Goal: Book appointment/travel/reservation

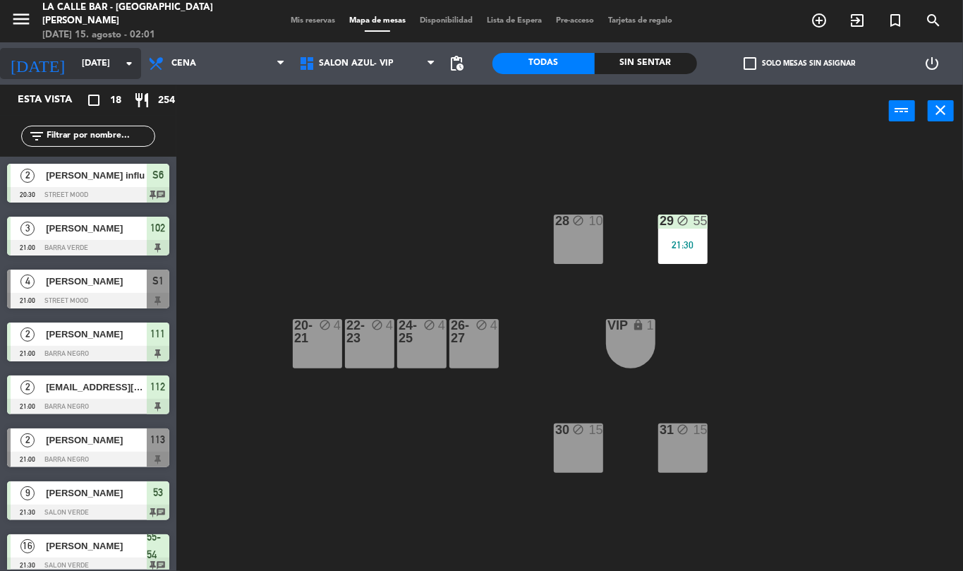
click at [100, 59] on input "[DATE]" at bounding box center [134, 64] width 119 height 24
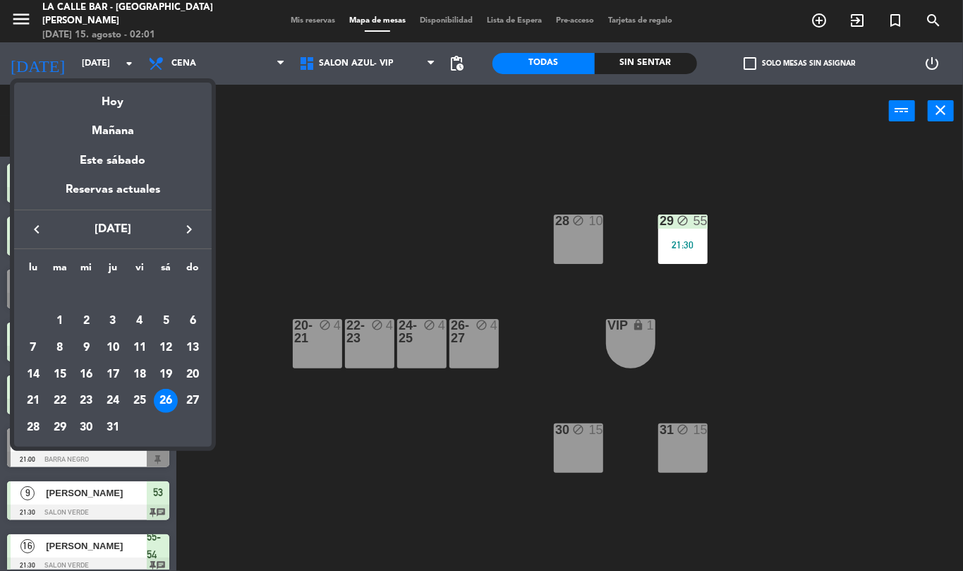
click at [193, 230] on icon "keyboard_arrow_right" at bounding box center [189, 229] width 17 height 17
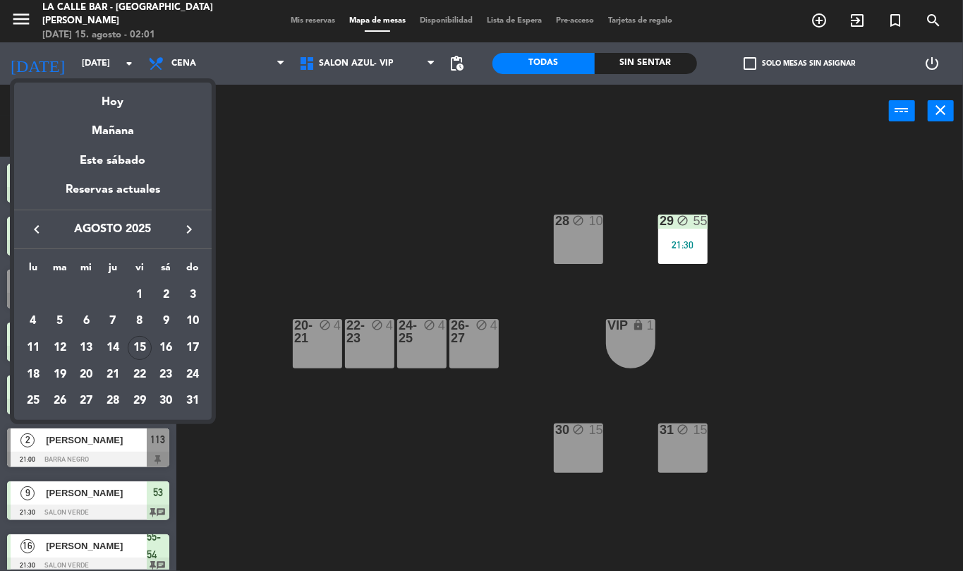
click at [196, 226] on icon "keyboard_arrow_right" at bounding box center [189, 229] width 17 height 17
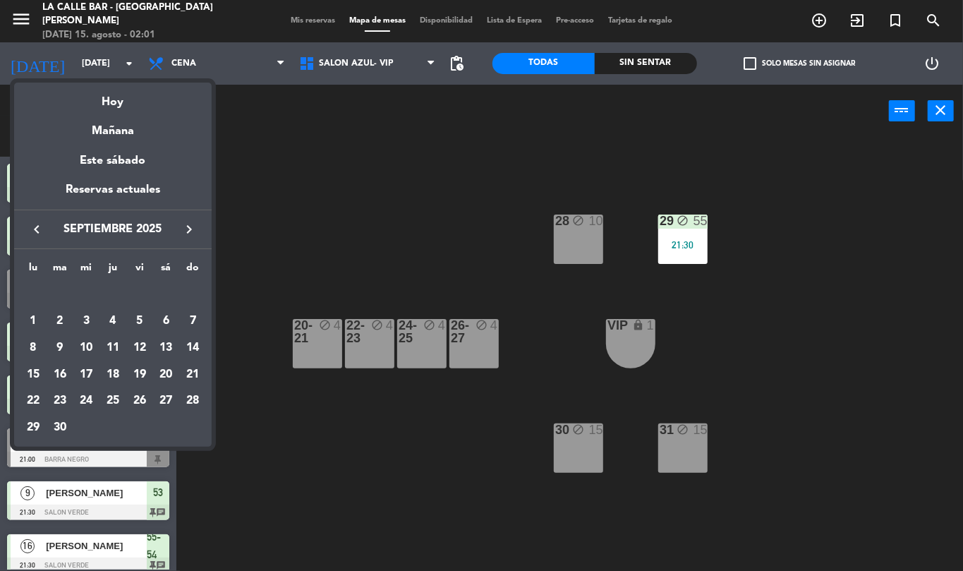
click at [34, 222] on icon "keyboard_arrow_left" at bounding box center [36, 229] width 17 height 17
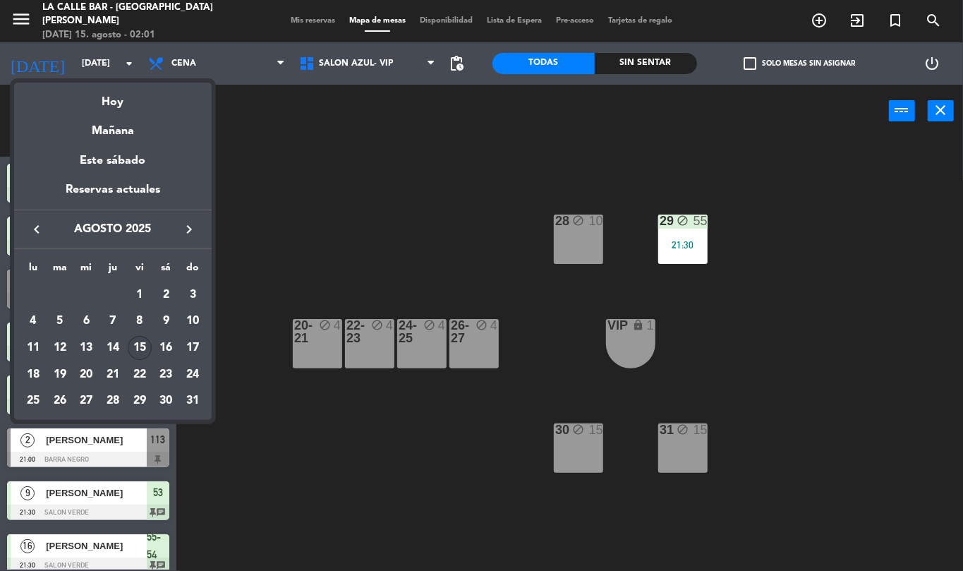
click at [144, 340] on div "15" at bounding box center [140, 348] width 24 height 24
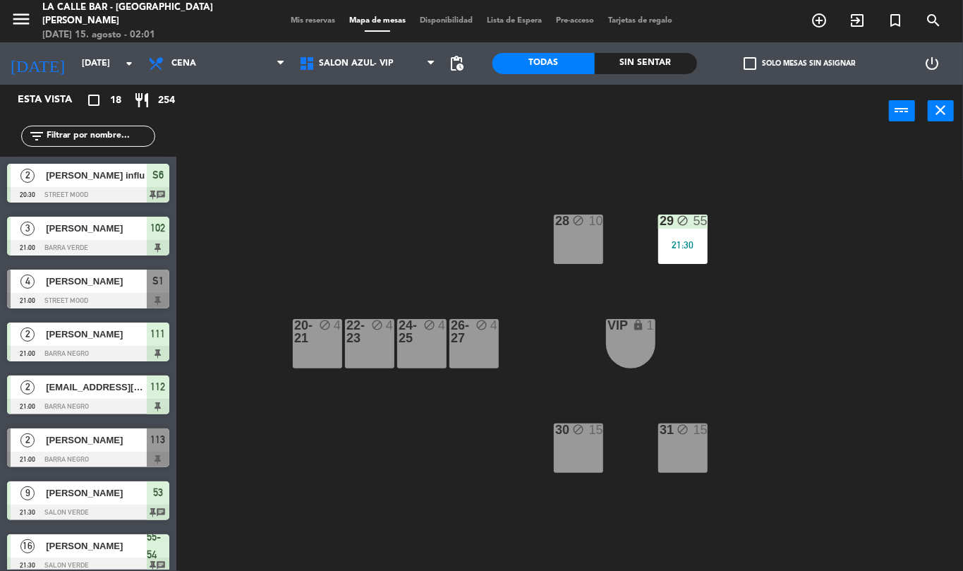
type input "vie. 15 ago."
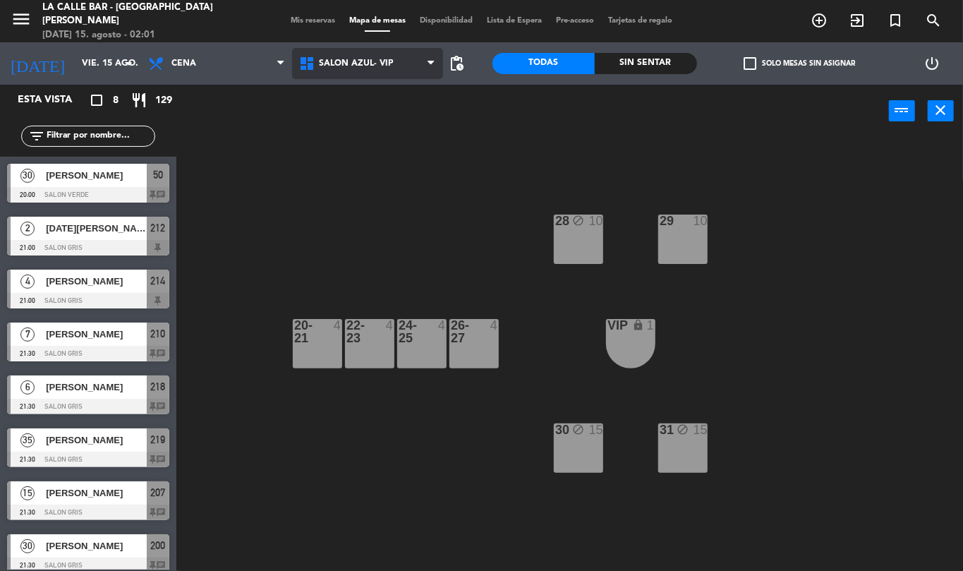
click at [337, 69] on span "SALON AZUL- VIP" at bounding box center [367, 63] width 151 height 31
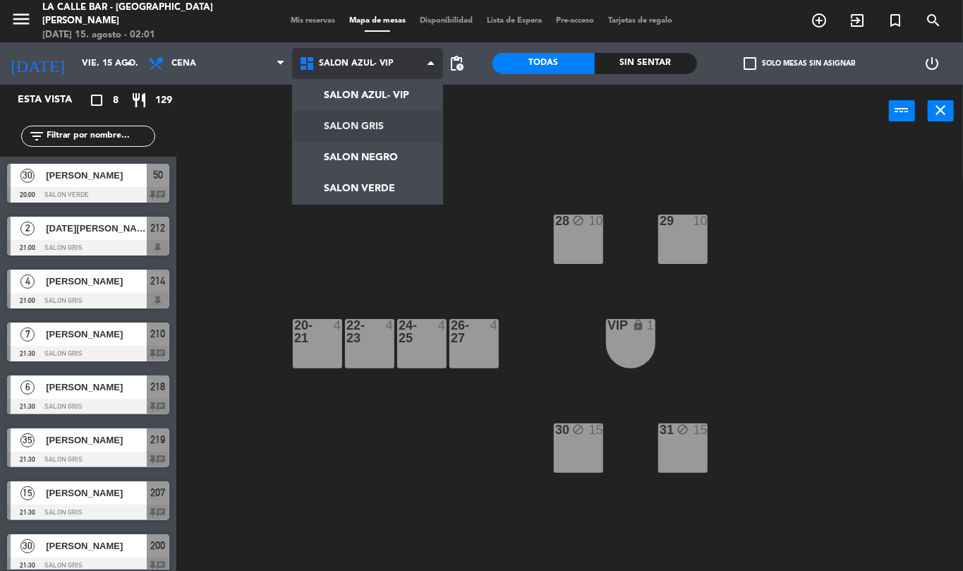
click at [359, 130] on ng-component "menu [GEOGRAPHIC_DATA] - [GEOGRAPHIC_DATA][PERSON_NAME] [DATE] 15. agosto - 02:…" at bounding box center [481, 285] width 963 height 571
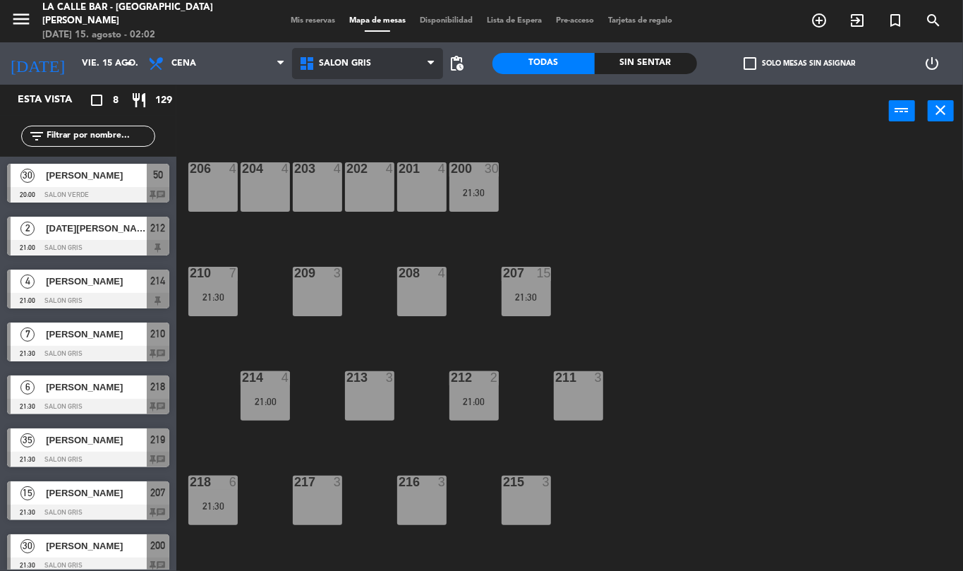
click at [322, 63] on span "SALON GRIS" at bounding box center [345, 64] width 52 height 10
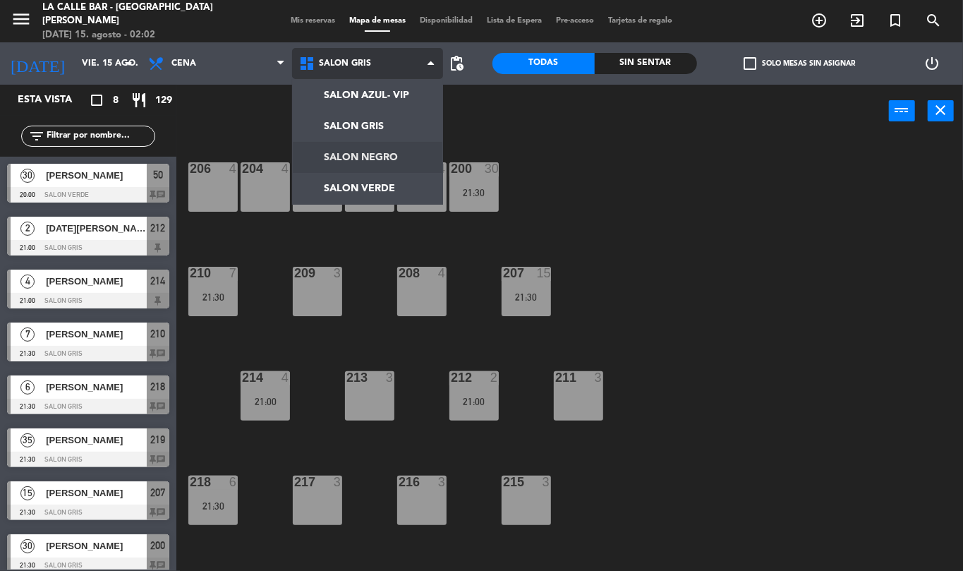
click at [390, 159] on ng-component "menu [GEOGRAPHIC_DATA] - [GEOGRAPHIC_DATA][PERSON_NAME] [DATE] 15. agosto - 02:…" at bounding box center [481, 285] width 963 height 571
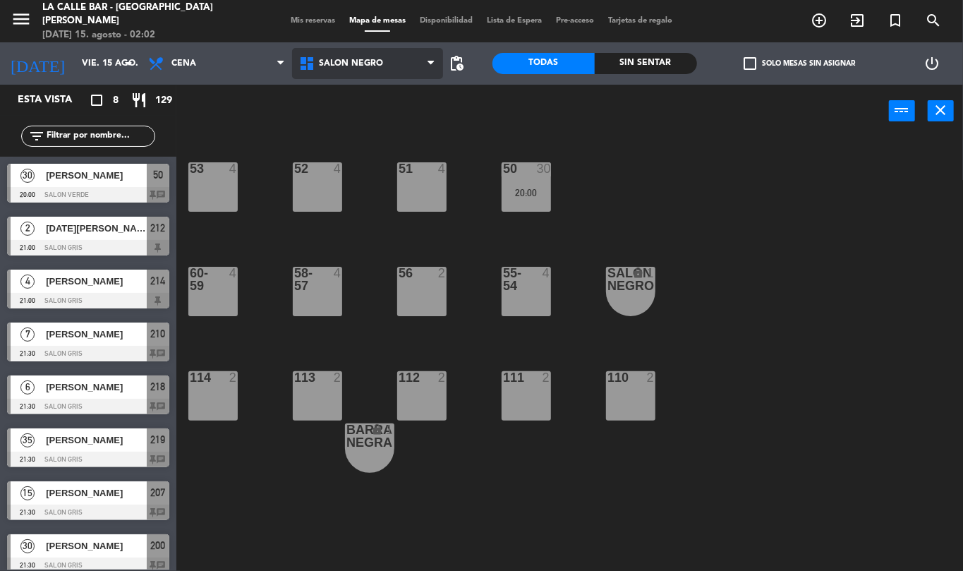
click at [378, 77] on span "SALON NEGRO" at bounding box center [367, 63] width 151 height 31
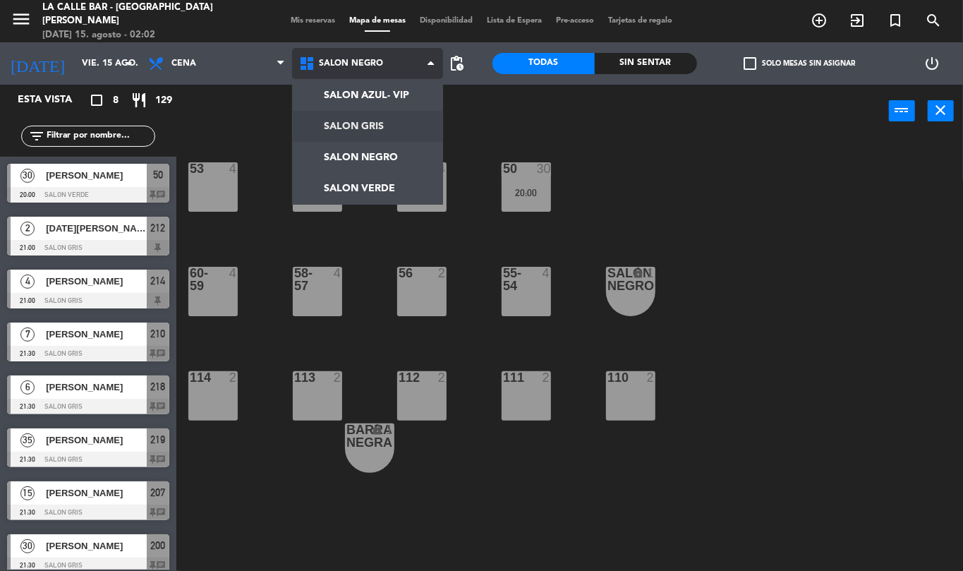
click at [374, 120] on ng-component "menu [GEOGRAPHIC_DATA] - [GEOGRAPHIC_DATA][PERSON_NAME] [DATE] 15. agosto - 02:…" at bounding box center [481, 285] width 963 height 571
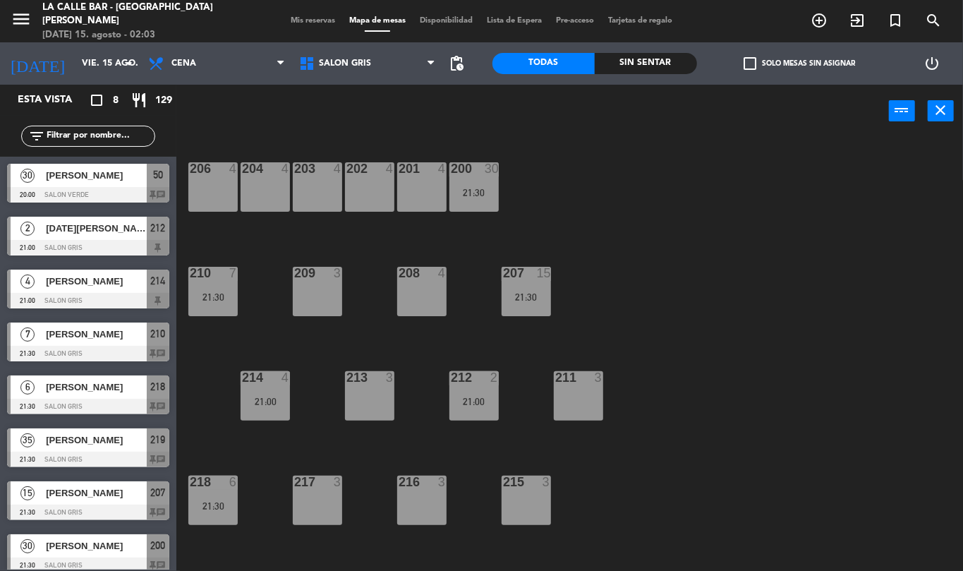
scroll to position [58, 0]
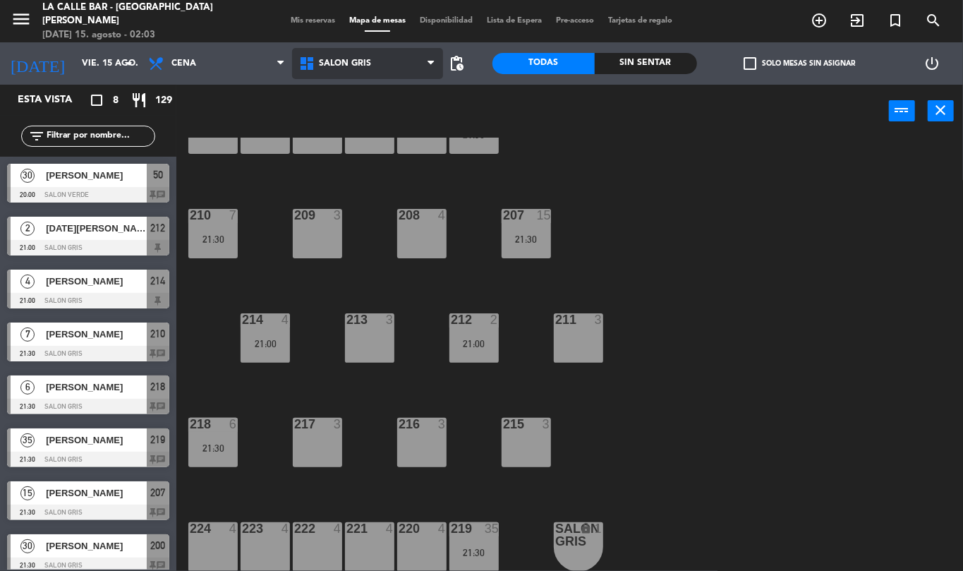
click at [348, 71] on span "SALON GRIS" at bounding box center [367, 63] width 151 height 31
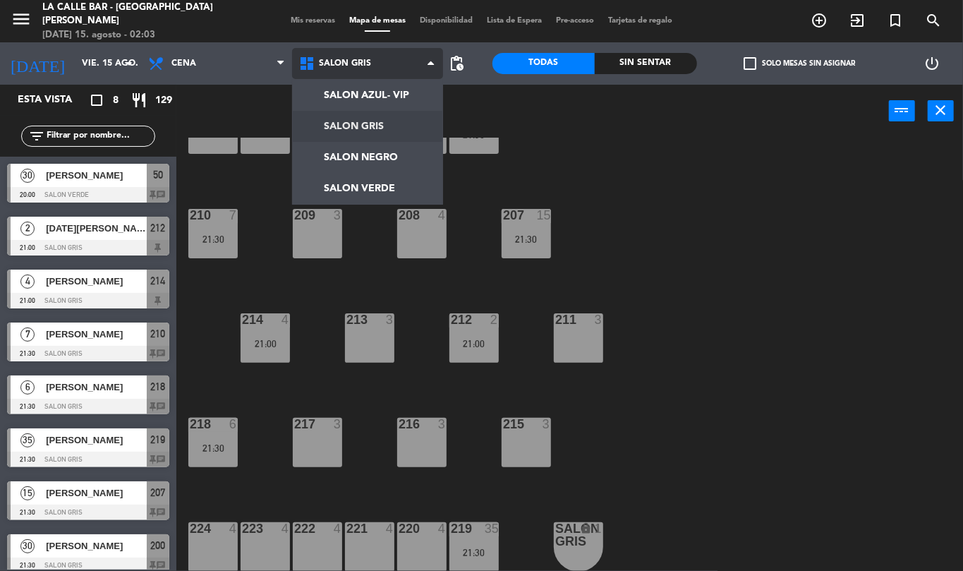
click at [381, 131] on ng-component "menu [GEOGRAPHIC_DATA] - [GEOGRAPHIC_DATA][PERSON_NAME] [DATE] 15. agosto - 02:…" at bounding box center [481, 285] width 963 height 571
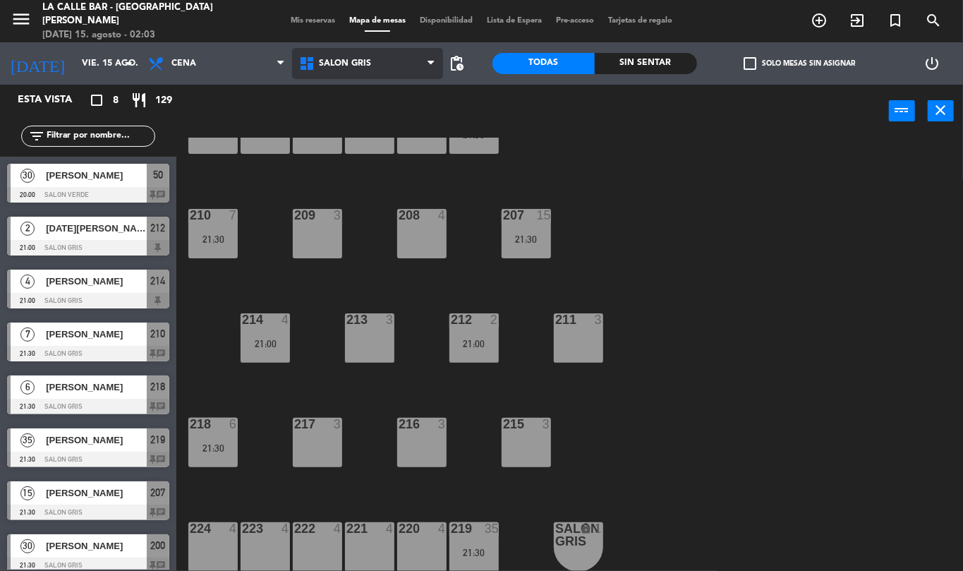
click at [340, 75] on span "SALON GRIS" at bounding box center [367, 63] width 151 height 31
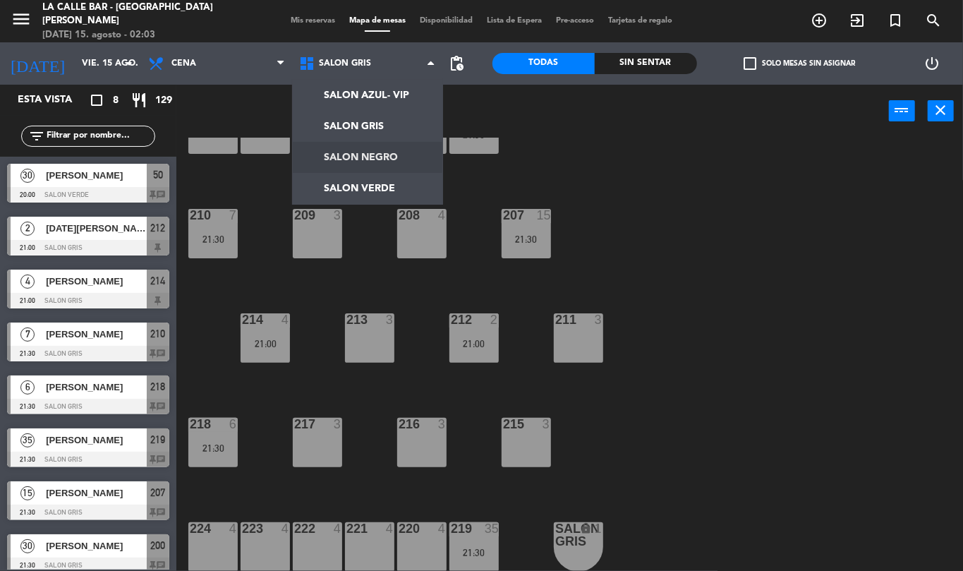
click at [388, 145] on ng-component "menu [GEOGRAPHIC_DATA] - [GEOGRAPHIC_DATA][PERSON_NAME] [DATE] 15. agosto - 02:…" at bounding box center [481, 285] width 963 height 571
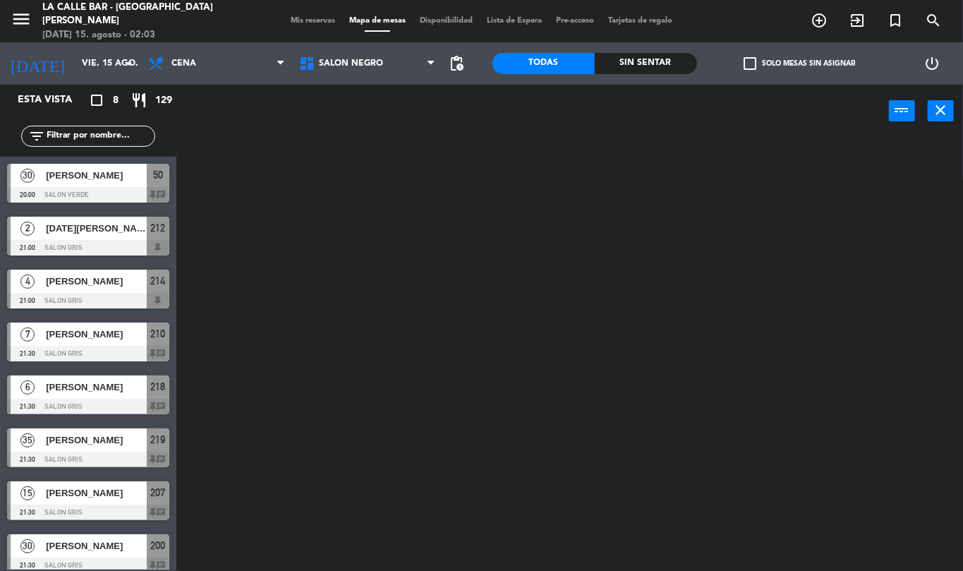
scroll to position [0, 0]
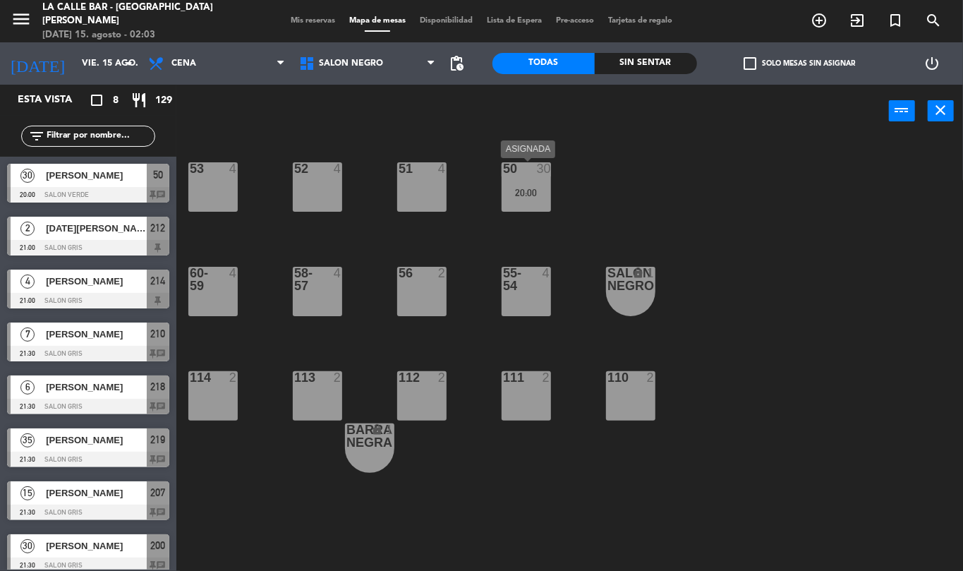
click at [512, 203] on div "50 30 20:00" at bounding box center [526, 186] width 49 height 49
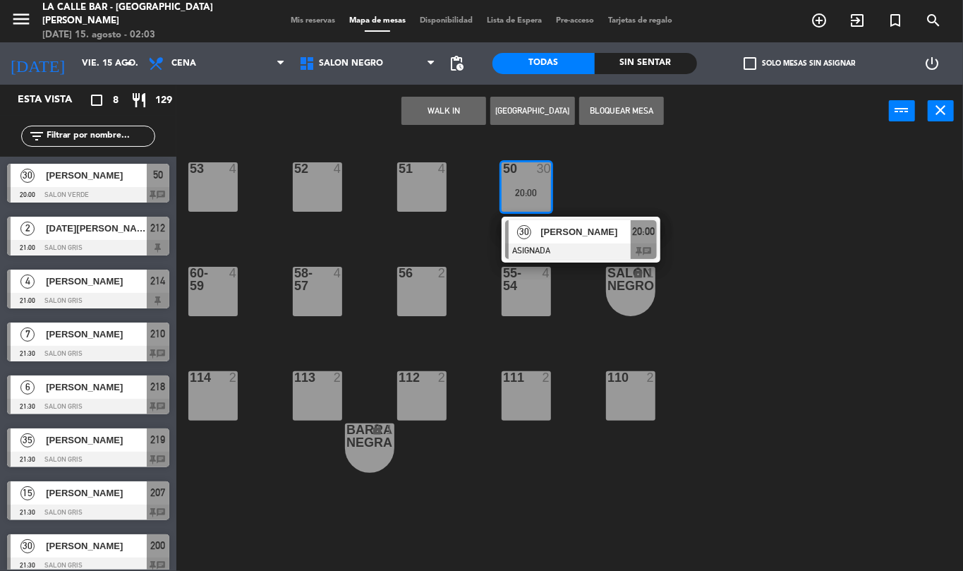
click at [651, 178] on div "53 4 52 4 51 4 50 30 20:00 30 [PERSON_NAME] ASIGNADA 20:00 chat 60-59 4 58-57 4…" at bounding box center [574, 354] width 777 height 433
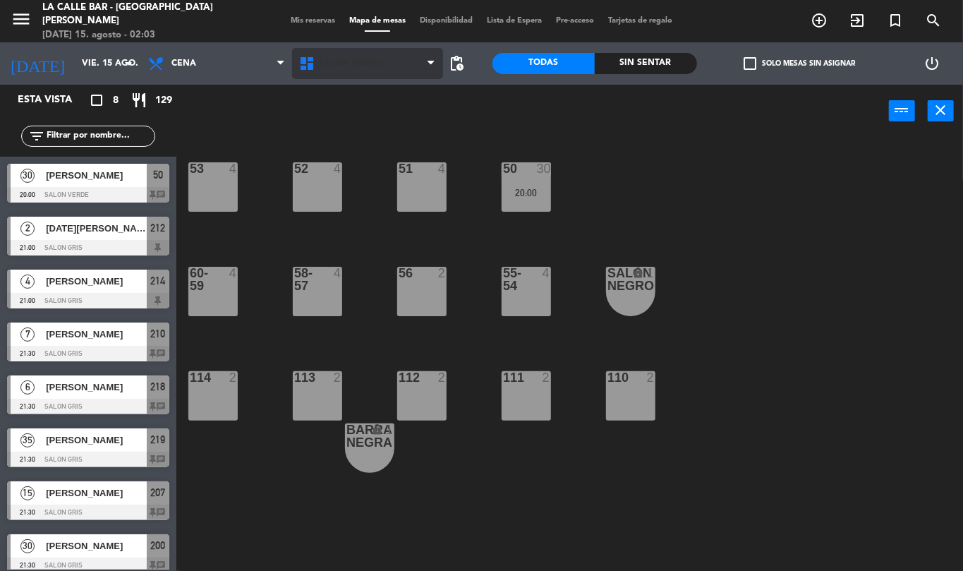
click at [383, 76] on span "SALON NEGRO" at bounding box center [367, 63] width 151 height 31
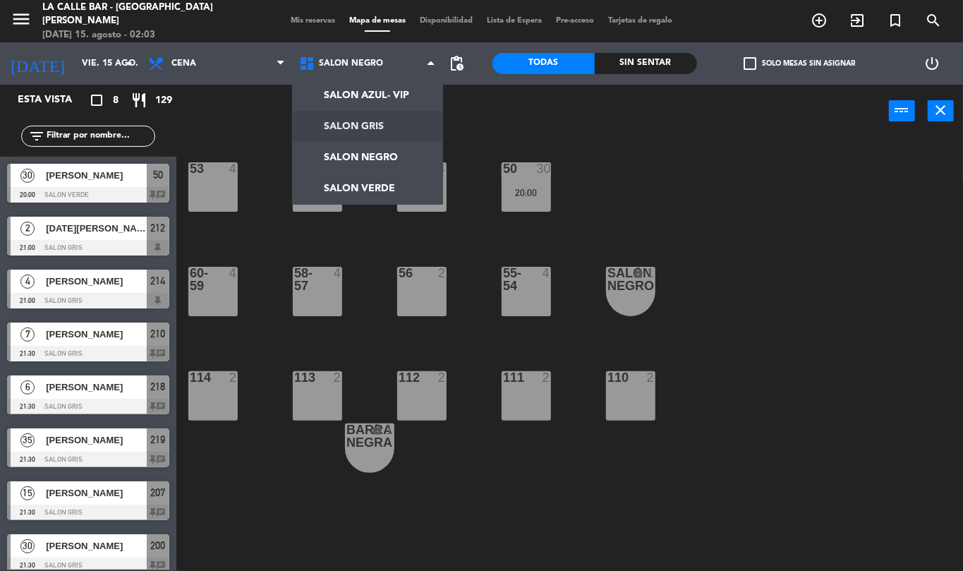
click at [412, 123] on ng-component "menu [GEOGRAPHIC_DATA] - [GEOGRAPHIC_DATA][PERSON_NAME] [DATE] 15. agosto - 02:…" at bounding box center [481, 285] width 963 height 571
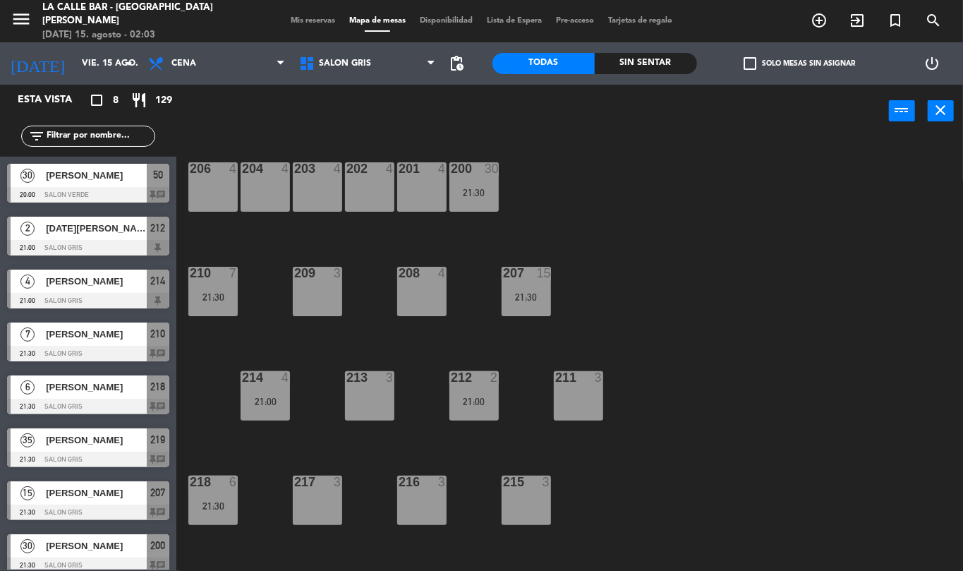
click at [500, 181] on div "206 4 204 4 203 4 202 4 201 4 200 30 21:30 210 7 21:30 209 3 208 4 207 15 21:30…" at bounding box center [574, 354] width 777 height 433
click at [480, 182] on div "200 30 21:30" at bounding box center [474, 186] width 49 height 49
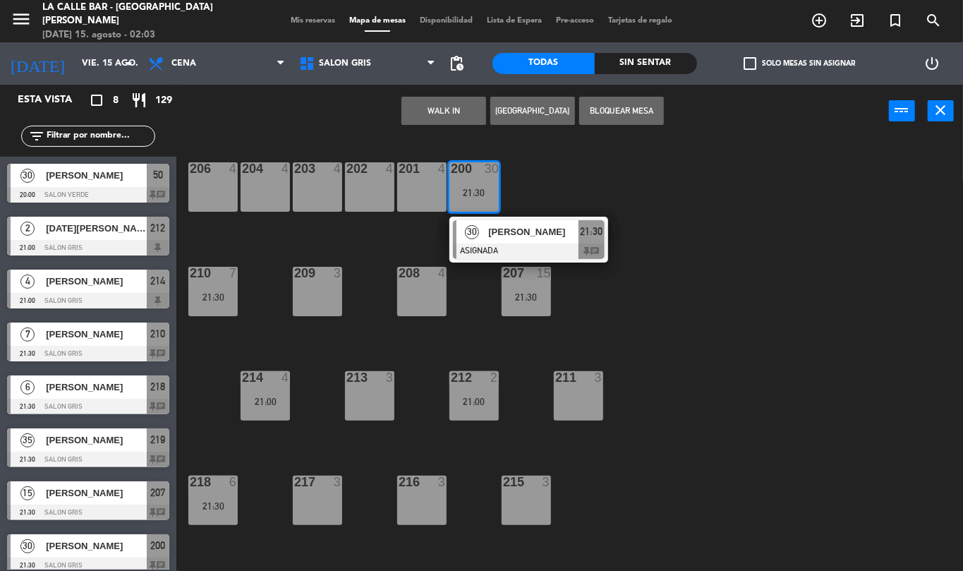
click at [567, 167] on div "206 4 204 4 203 4 202 4 201 4 200 30 21:30 30 [PERSON_NAME] ASIGNADA 21:30 chat…" at bounding box center [574, 354] width 777 height 433
